Goal: Task Accomplishment & Management: Manage account settings

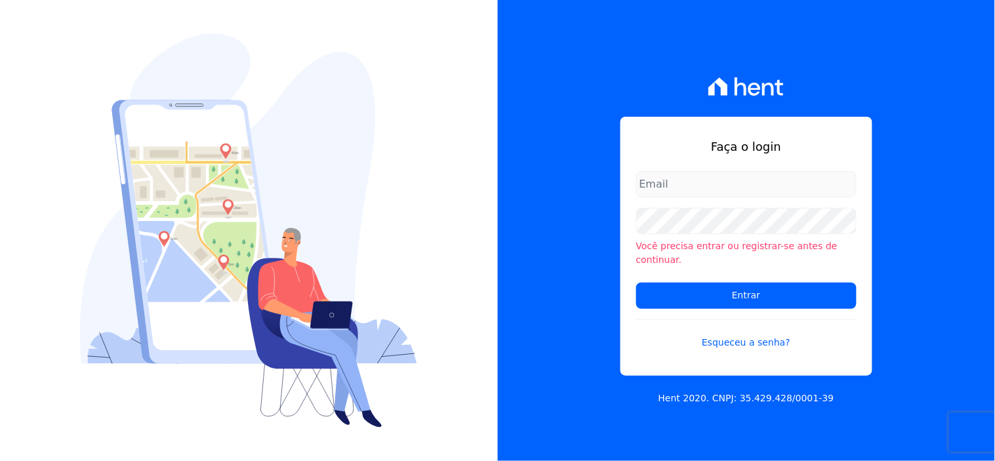
click at [684, 188] on input "email" at bounding box center [746, 184] width 220 height 26
type input "[EMAIL_ADDRESS][DOMAIN_NAME]"
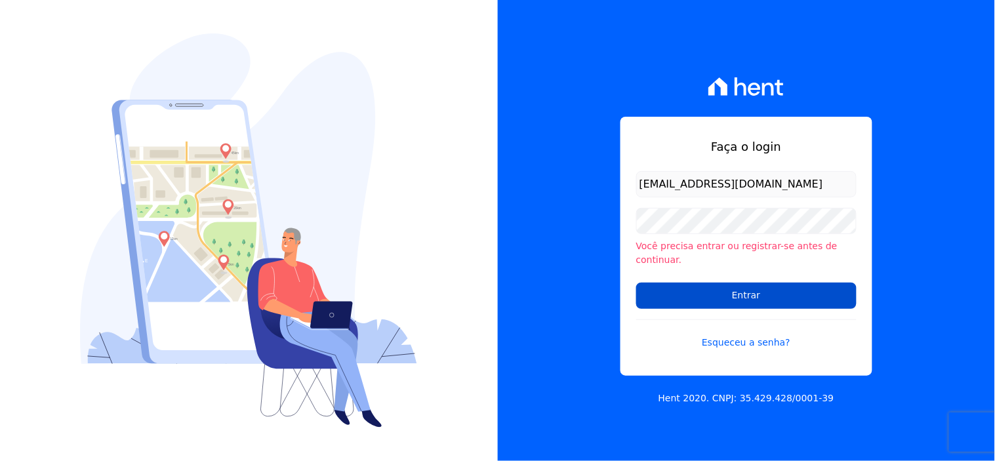
click at [727, 286] on input "Entrar" at bounding box center [746, 296] width 220 height 26
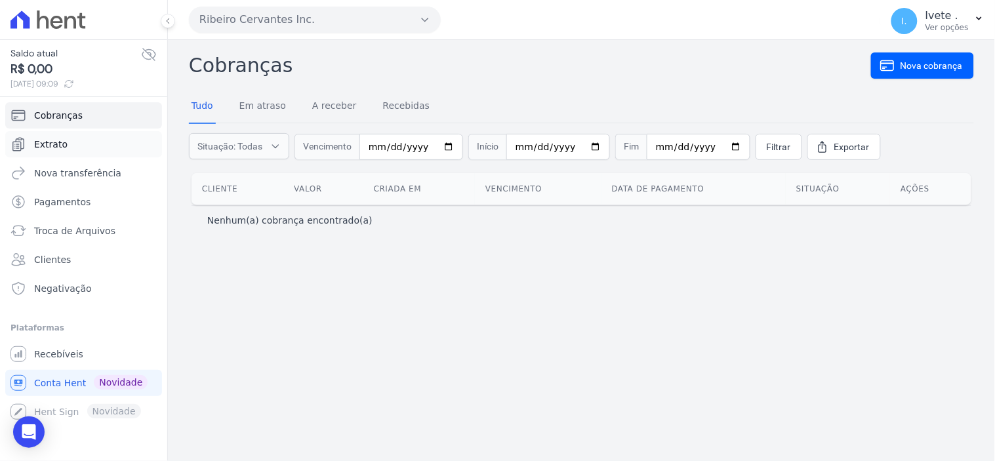
click at [47, 138] on span "Extrato" at bounding box center [50, 144] width 33 height 13
